Goal: Information Seeking & Learning: Learn about a topic

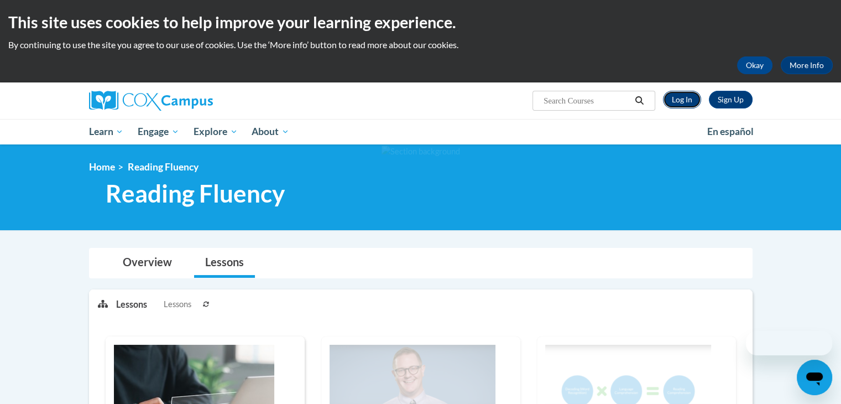
click at [686, 99] on link "Log In" at bounding box center [682, 100] width 38 height 18
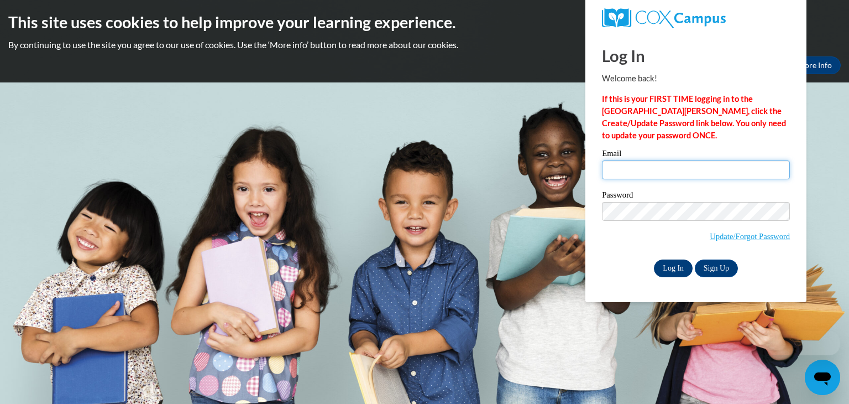
type input "saltzmre@wauwatosa.k12.wi.us"
click at [668, 259] on input "Log In" at bounding box center [673, 268] width 39 height 18
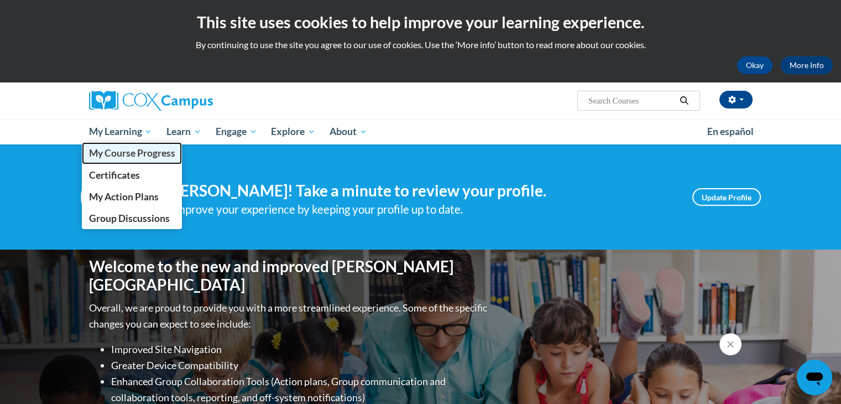
click at [112, 149] on span "My Course Progress" at bounding box center [131, 153] width 86 height 12
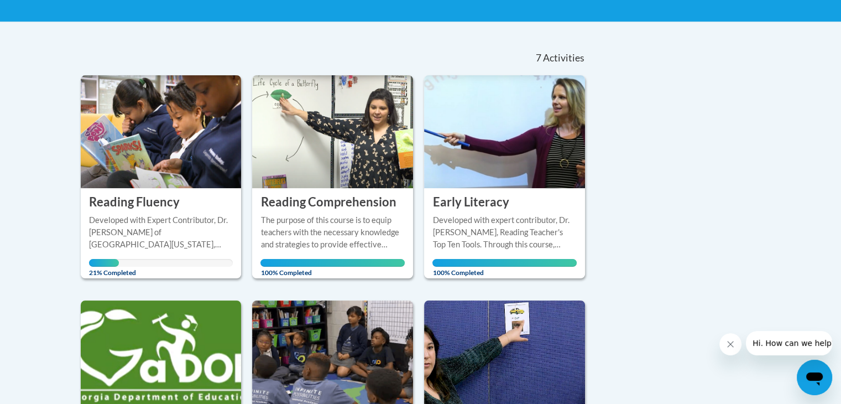
scroll to position [208, 0]
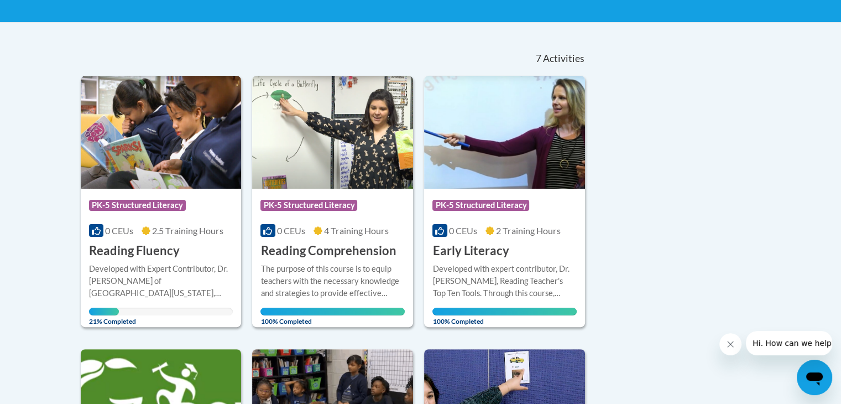
click at [170, 202] on span "PK-5 Structured Literacy" at bounding box center [137, 205] width 97 height 11
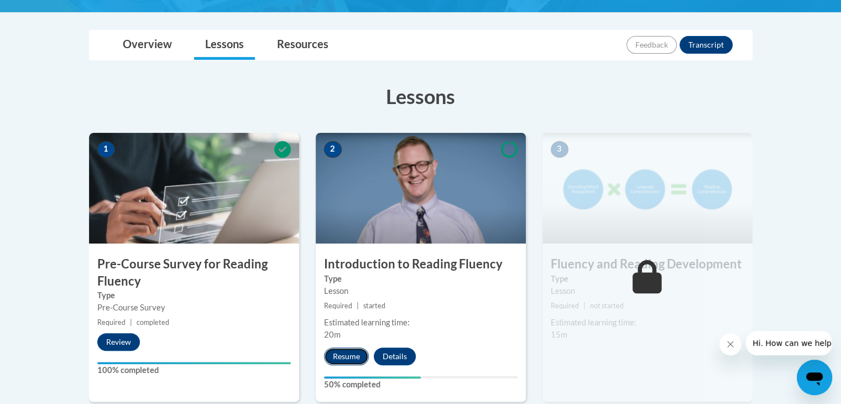
click at [354, 352] on button "Resume" at bounding box center [346, 356] width 45 height 18
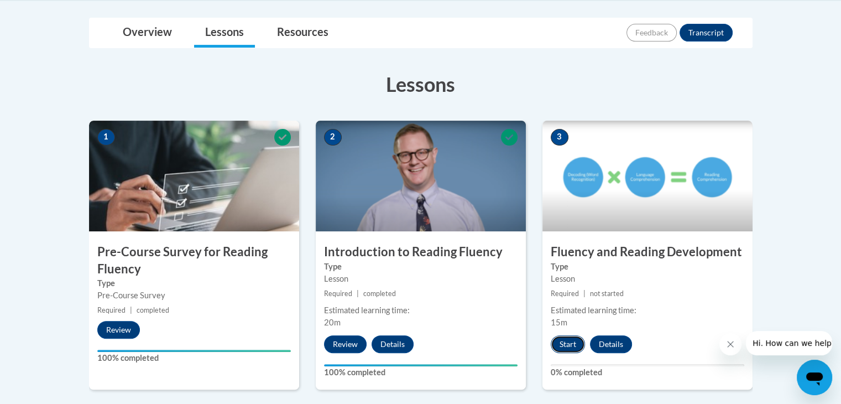
click at [571, 340] on button "Start" at bounding box center [568, 344] width 34 height 18
